Goal: Find specific page/section: Find specific page/section

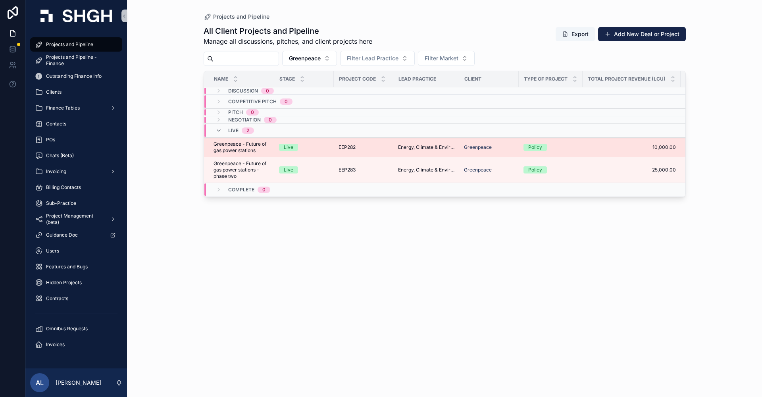
click at [320, 145] on div "Live" at bounding box center [304, 147] width 50 height 7
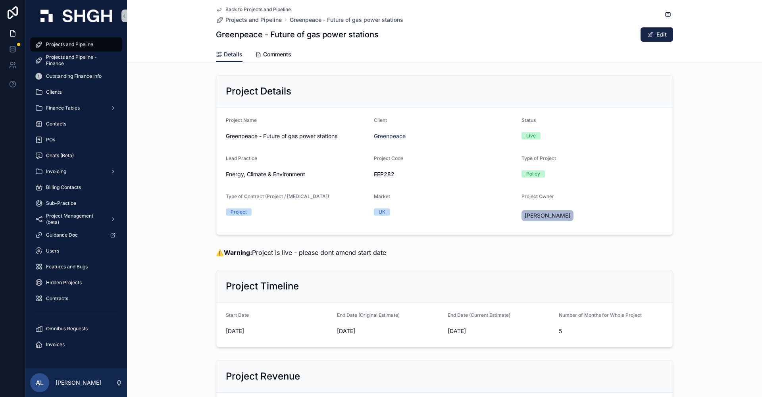
click at [79, 46] on span "Projects and Pipeline" at bounding box center [69, 44] width 47 height 6
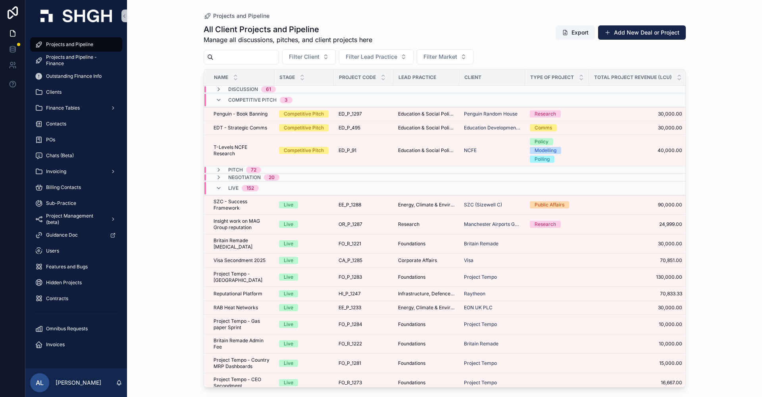
click at [83, 42] on span "Projects and Pipeline" at bounding box center [69, 44] width 47 height 6
click at [375, 113] on div "ED_P_1297 ED_P_1297" at bounding box center [364, 114] width 50 height 6
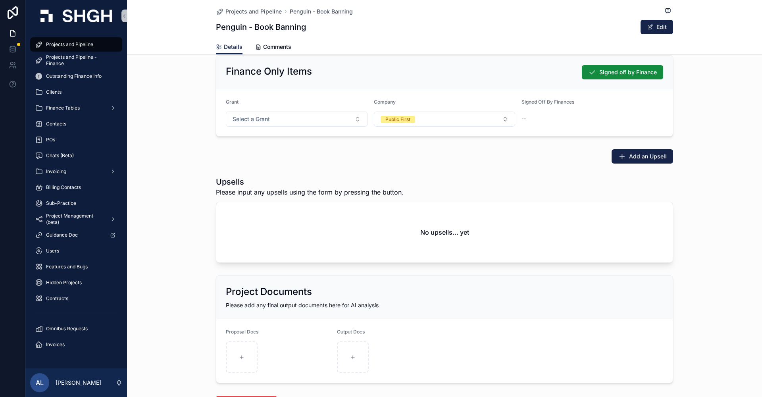
scroll to position [999, 0]
